Goal: Task Accomplishment & Management: Complete application form

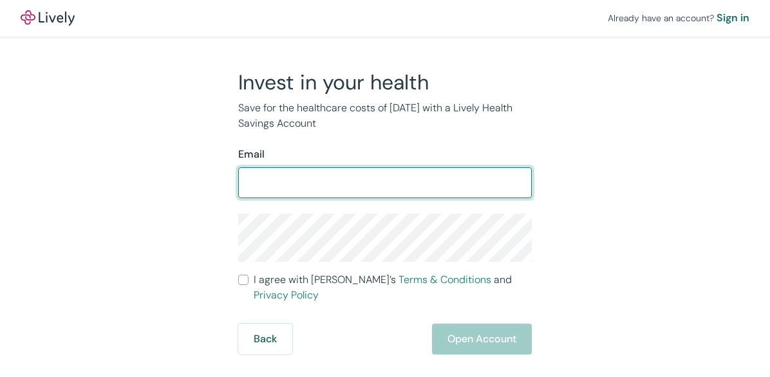
click at [417, 191] on input "Email" at bounding box center [385, 183] width 294 height 26
type input "[EMAIL_ADDRESS][DOMAIN_NAME]"
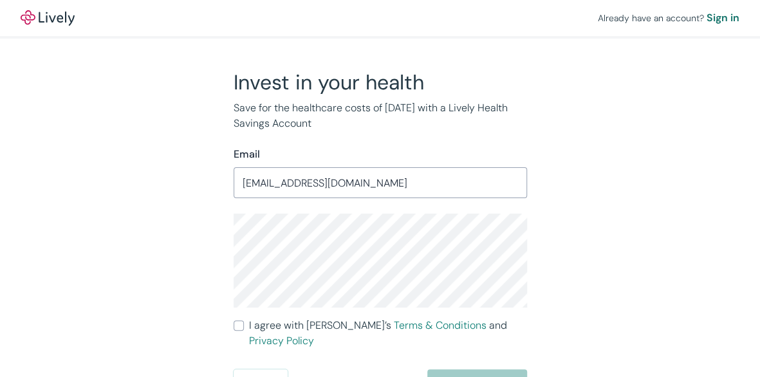
click at [569, 222] on div "Invest in your health Save for the healthcare costs of [DATE] with a Lively Hea…" at bounding box center [373, 235] width 618 height 331
click at [238, 328] on input "I agree with Lively’s Terms & Conditions and Privacy Policy" at bounding box center [239, 326] width 10 height 10
checkbox input "true"
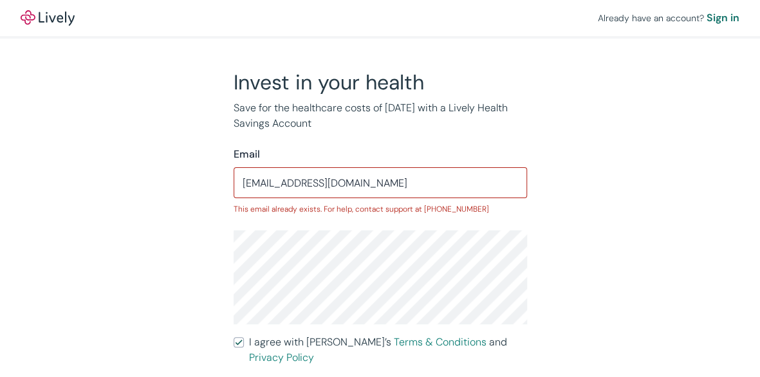
click at [549, 294] on div "Invest in your health Save for the healthcare costs of [DATE] with a Lively Hea…" at bounding box center [373, 244] width 618 height 348
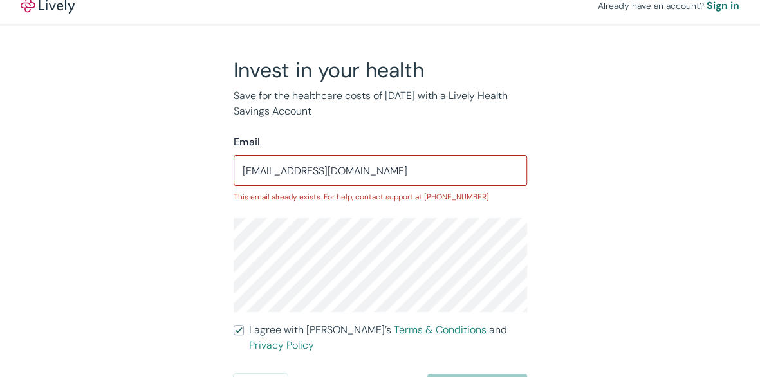
scroll to position [24, 0]
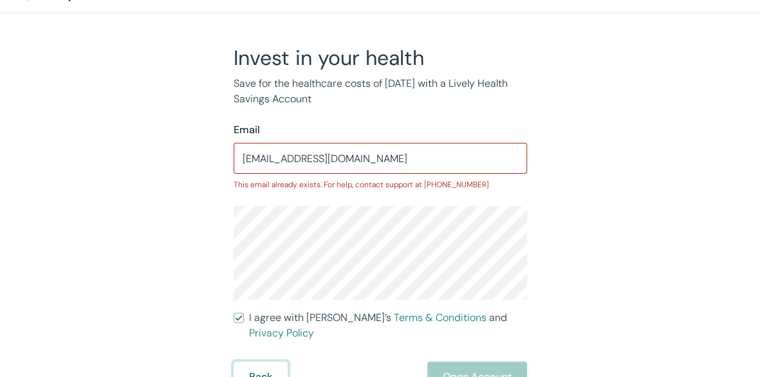
click at [262, 362] on button "Back" at bounding box center [261, 377] width 54 height 31
